Goal: Task Accomplishment & Management: Use online tool/utility

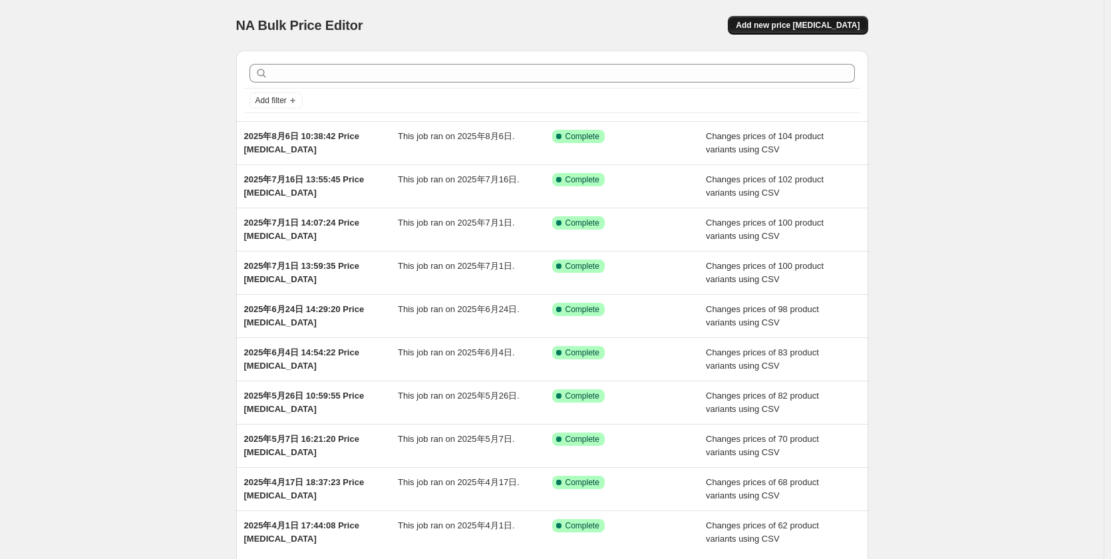
click at [828, 18] on button "Add new price [MEDICAL_DATA]" at bounding box center [798, 25] width 140 height 19
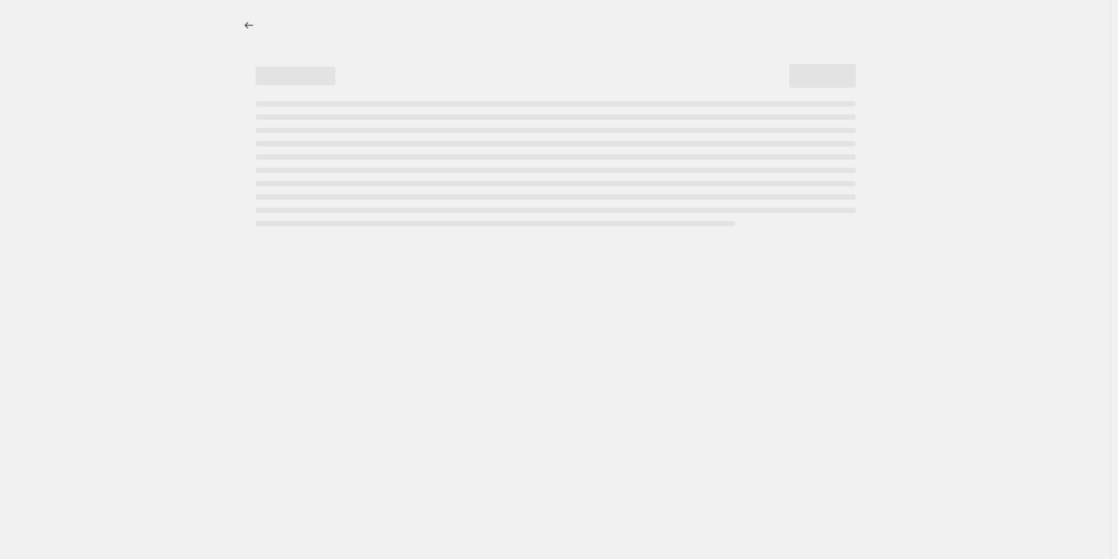
select select "percentage"
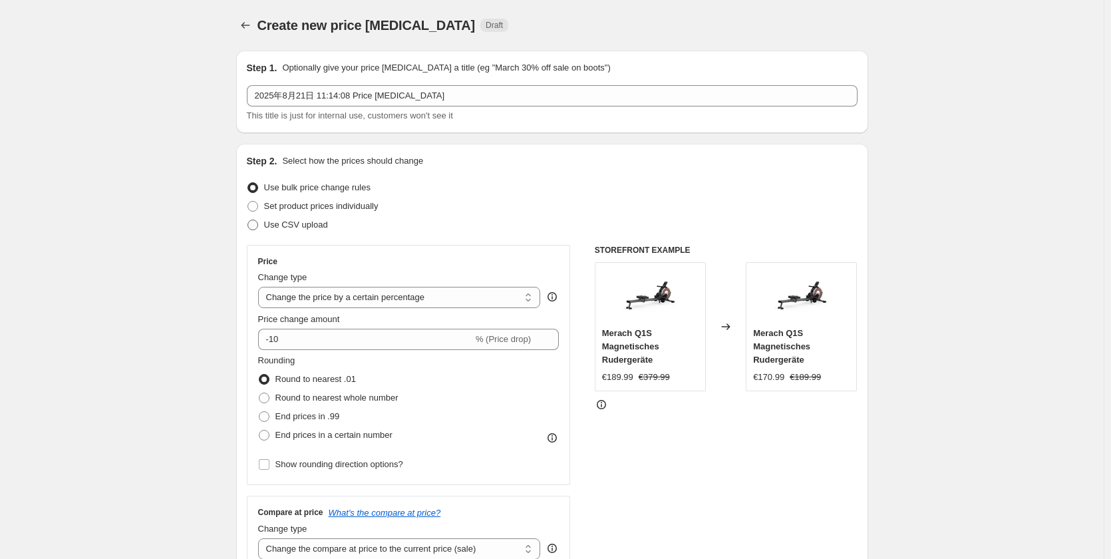
click at [320, 220] on span "Use CSV upload" at bounding box center [296, 225] width 64 height 10
click at [248, 220] on input "Use CSV upload" at bounding box center [248, 220] width 1 height 1
radio input "true"
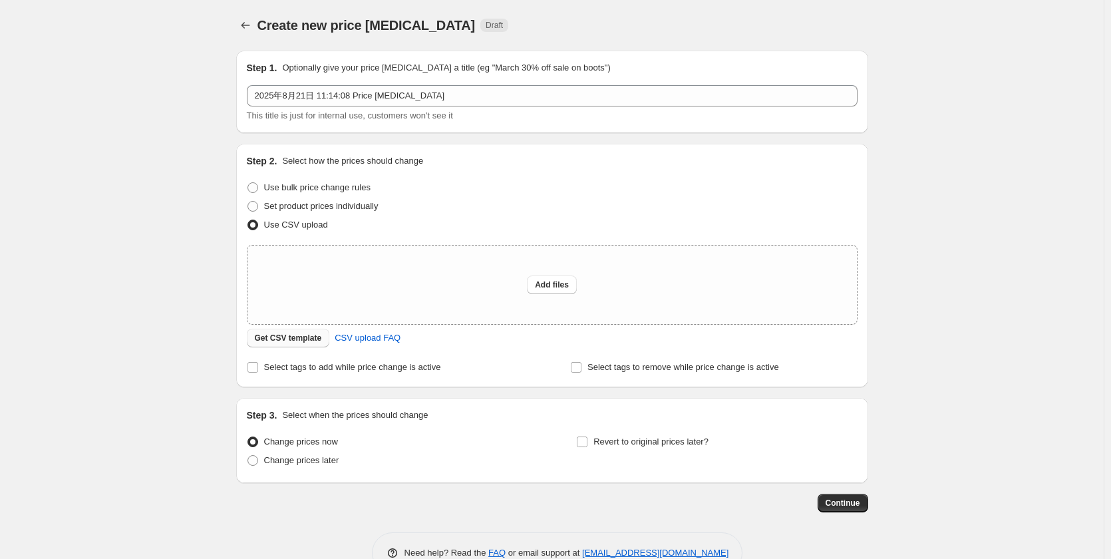
click at [287, 335] on span "Get CSV template" at bounding box center [288, 338] width 67 height 11
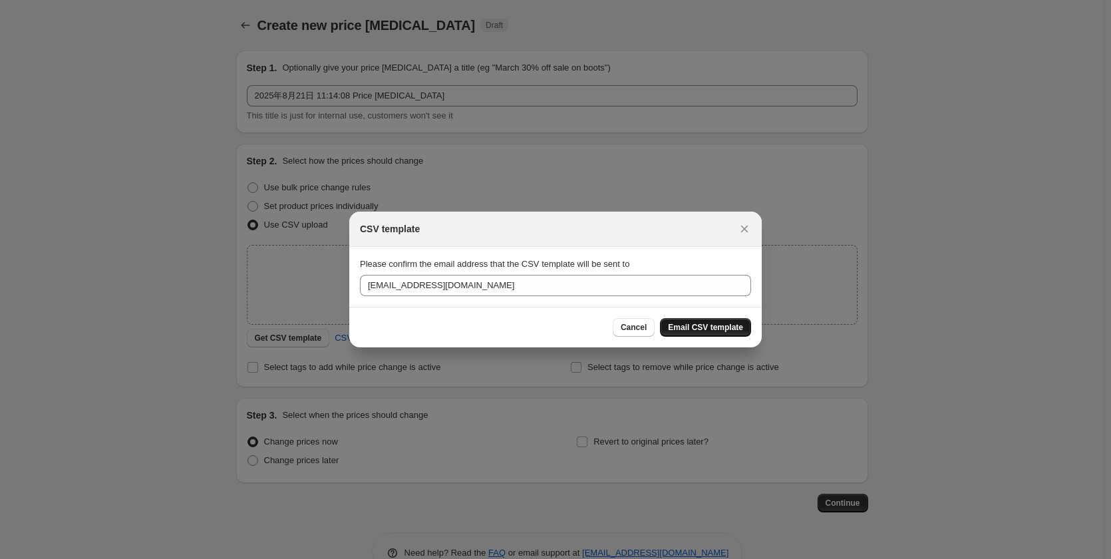
click at [711, 326] on span "Email CSV template" at bounding box center [705, 327] width 75 height 11
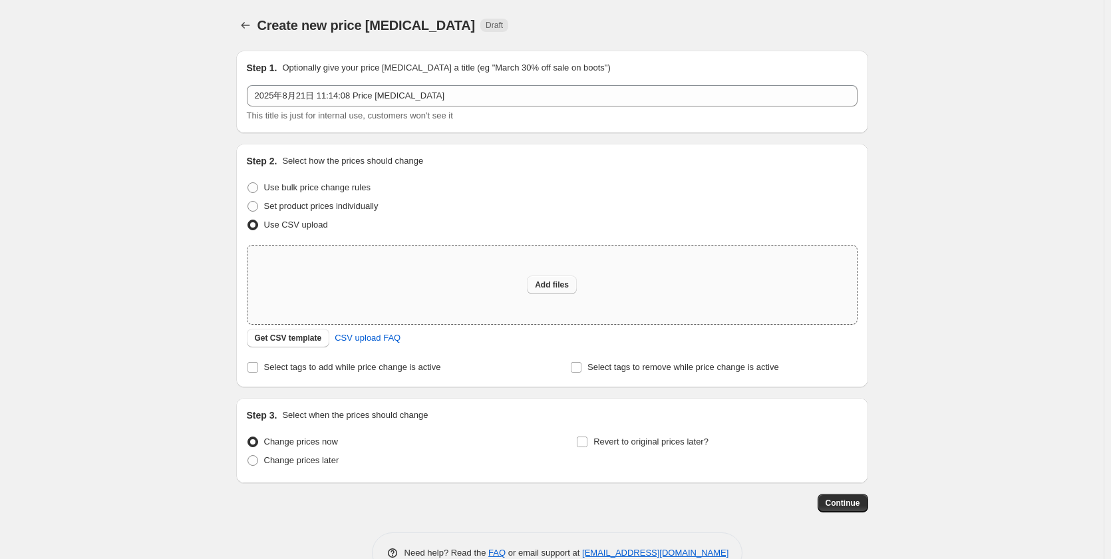
click at [565, 283] on span "Add files" at bounding box center [552, 284] width 34 height 11
type input "C:\fakepath\de 0821.csv"
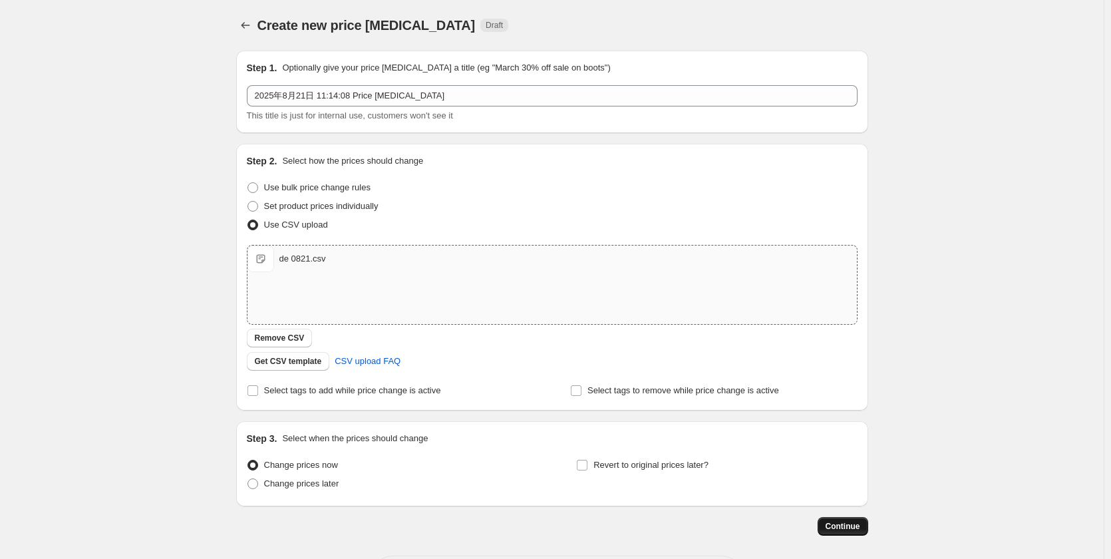
click at [838, 528] on span "Continue" at bounding box center [843, 526] width 35 height 11
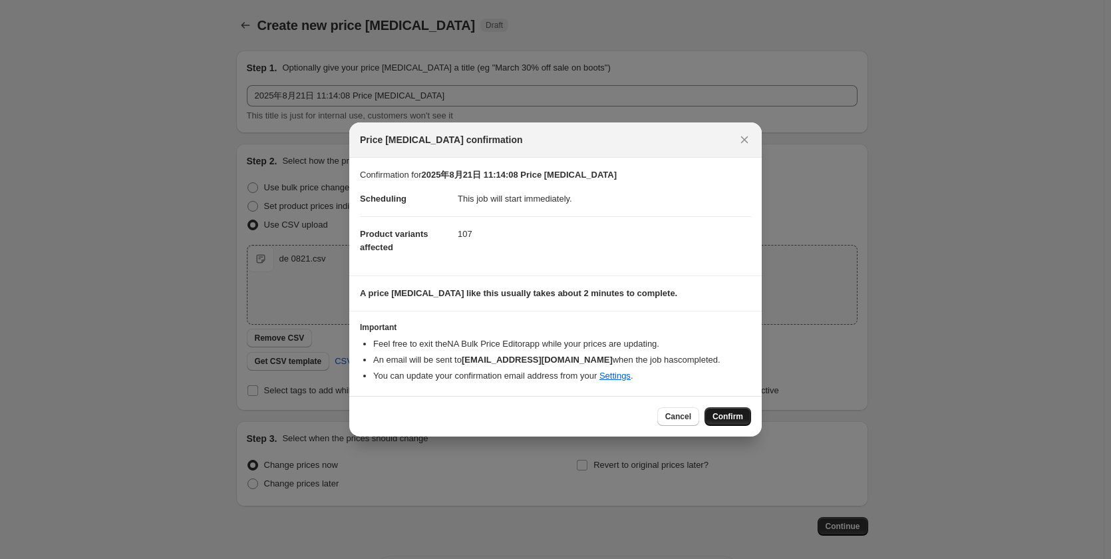
click at [739, 411] on span "Confirm" at bounding box center [728, 416] width 31 height 11
